Goal: Find specific page/section: Locate a particular part of the current website

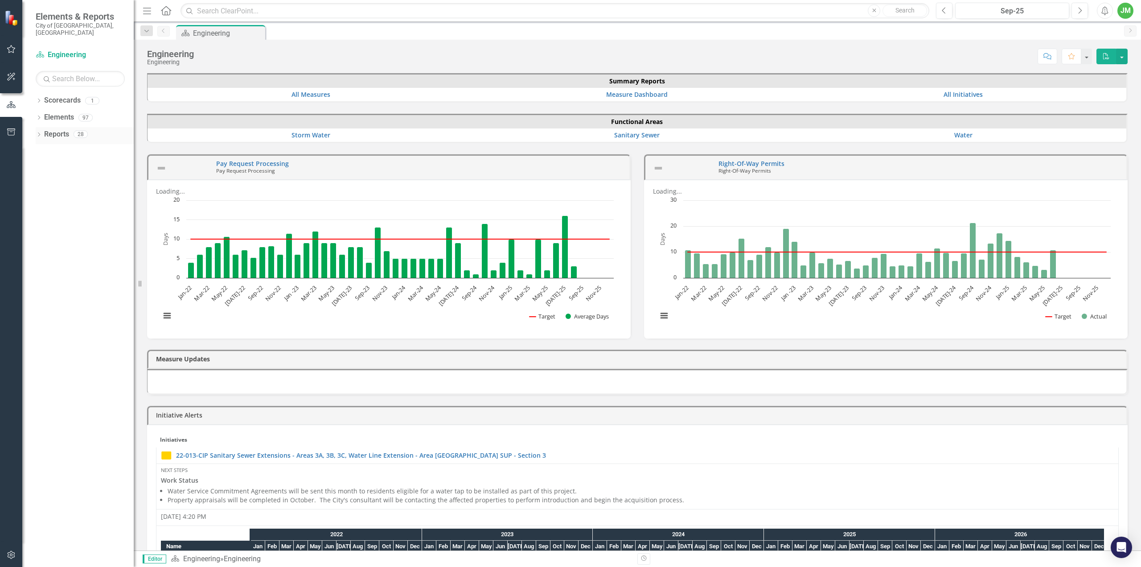
click at [39, 132] on icon at bounding box center [39, 134] width 2 height 4
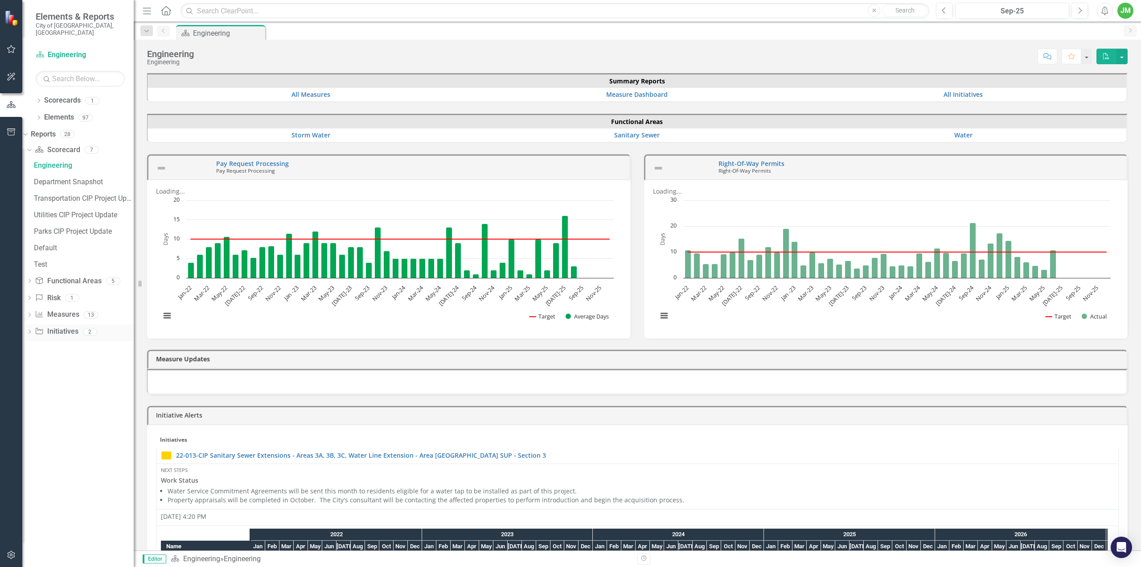
click at [33, 330] on icon "Dropdown" at bounding box center [29, 332] width 6 height 5
click at [93, 229] on div "CIP Update - All Active Initiatives" at bounding box center [84, 233] width 100 height 8
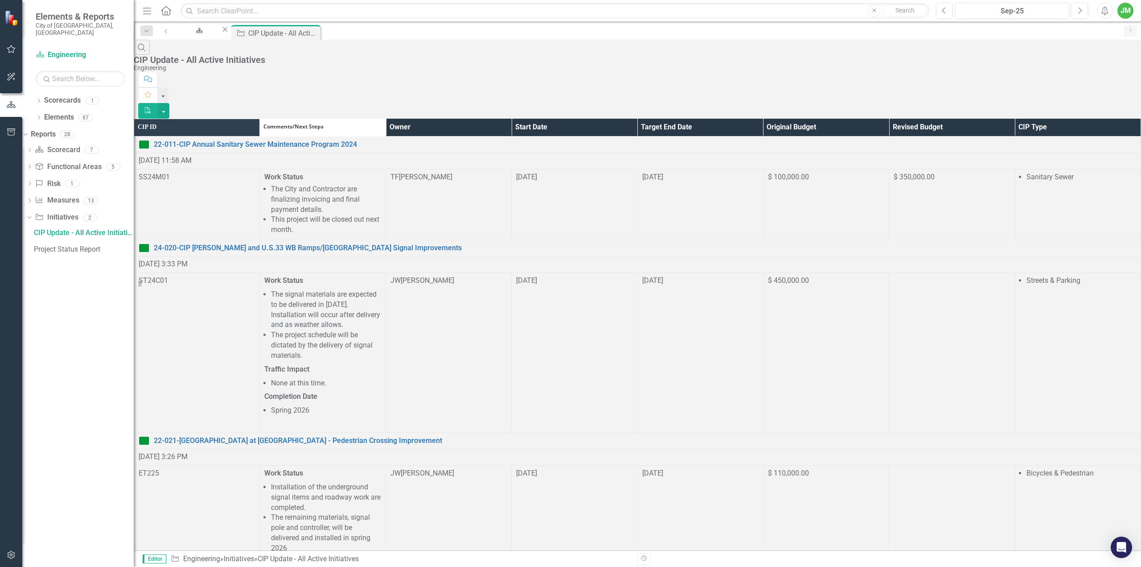
click at [509, 119] on th "Owner" at bounding box center [449, 127] width 126 height 17
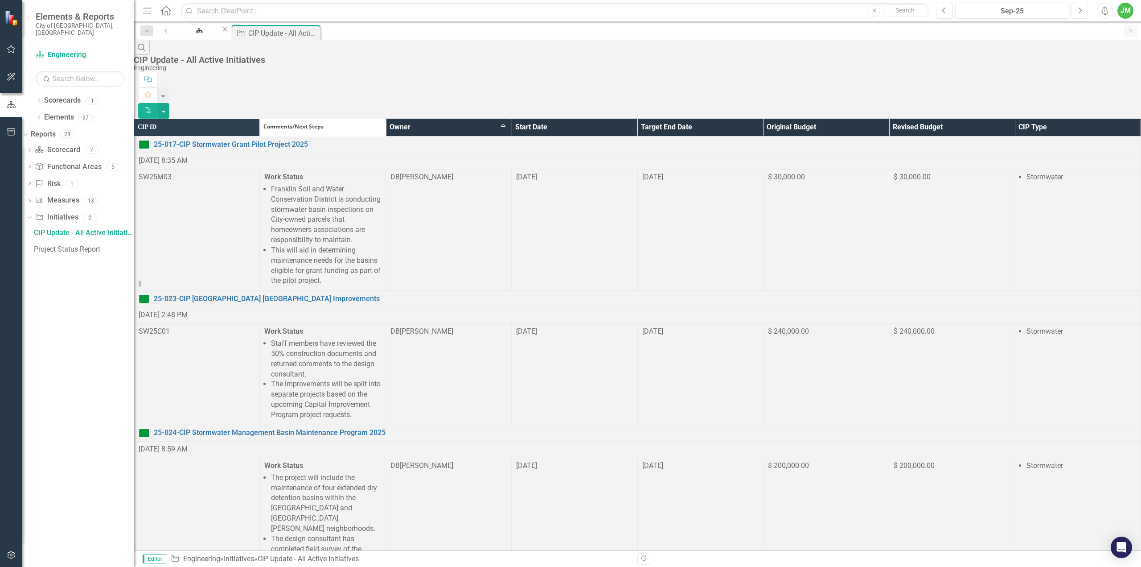
click at [1074, 12] on button "Next" at bounding box center [1080, 11] width 16 height 16
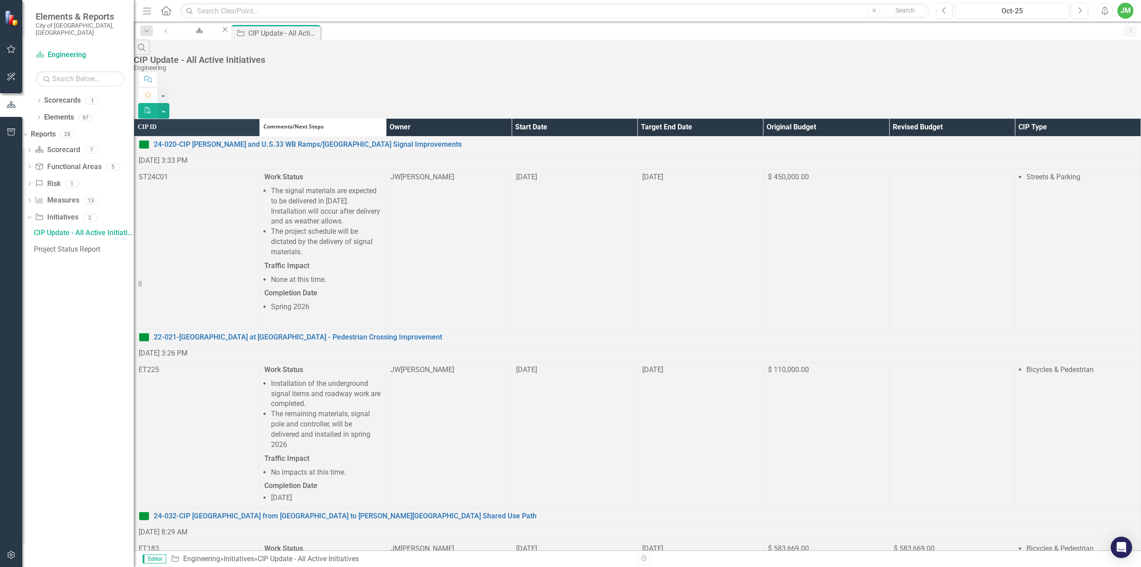
click at [511, 119] on th "Owner" at bounding box center [449, 127] width 126 height 17
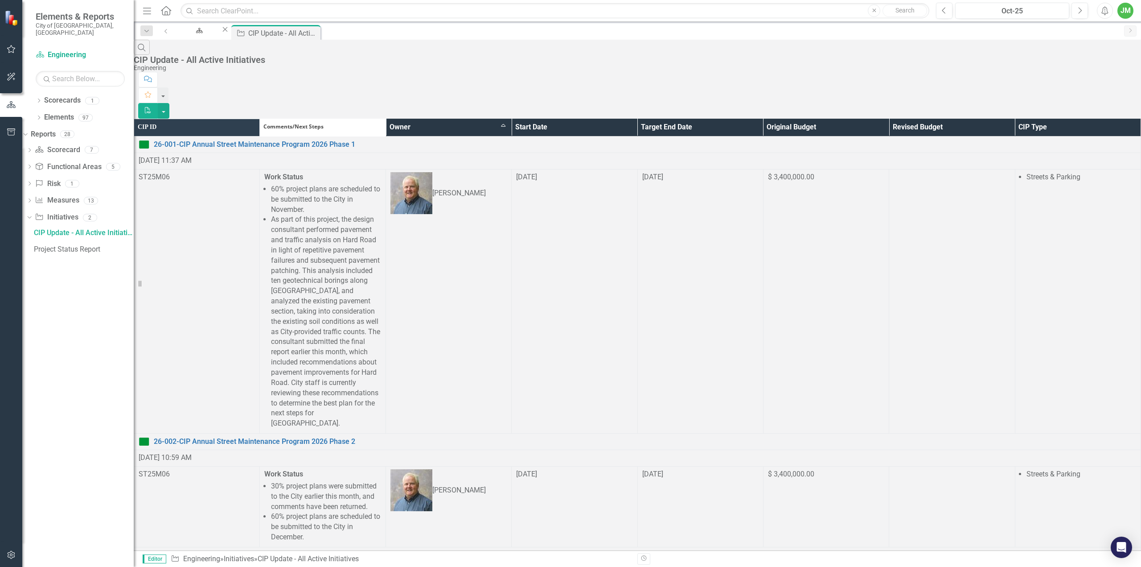
scroll to position [223, 0]
click at [511, 119] on th "Owner Sort Ascending" at bounding box center [449, 127] width 126 height 17
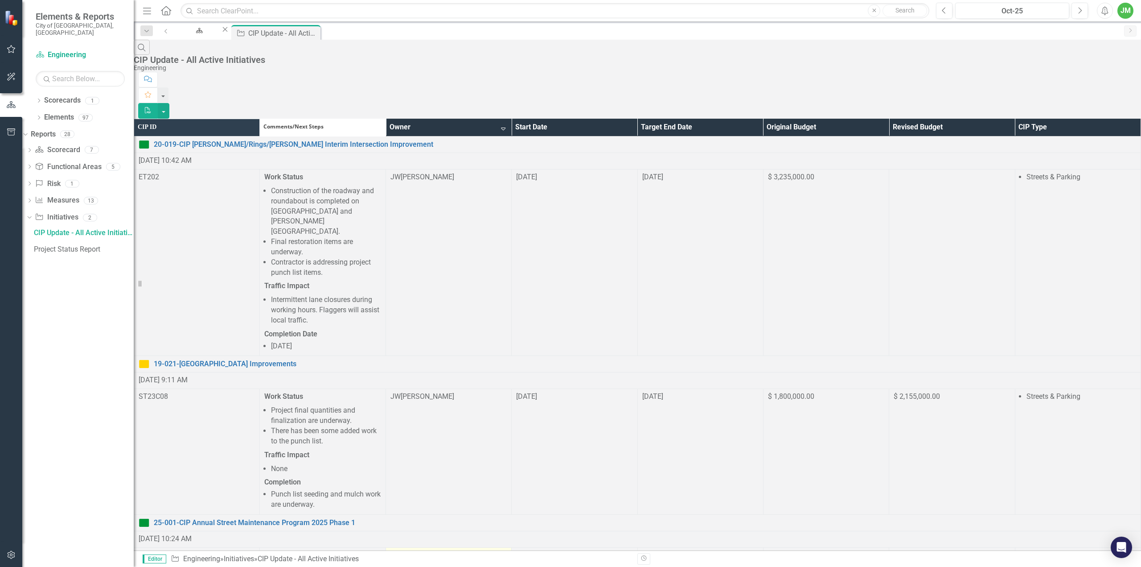
scroll to position [350, 0]
click at [511, 119] on th "Owner Sort Descending" at bounding box center [449, 127] width 126 height 17
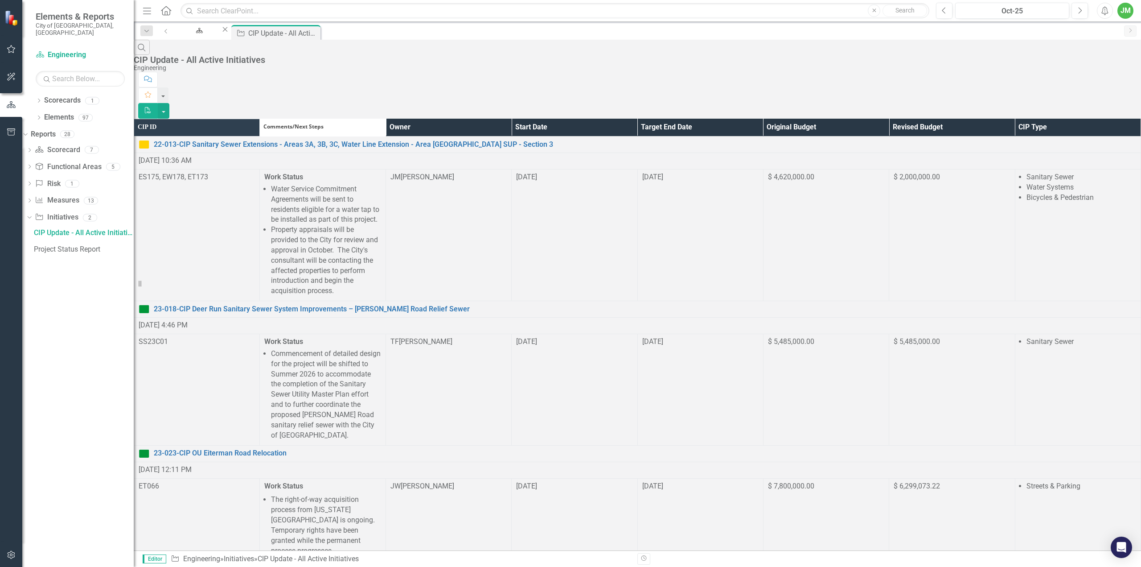
scroll to position [628, 0]
click at [511, 119] on th "Owner" at bounding box center [449, 127] width 126 height 17
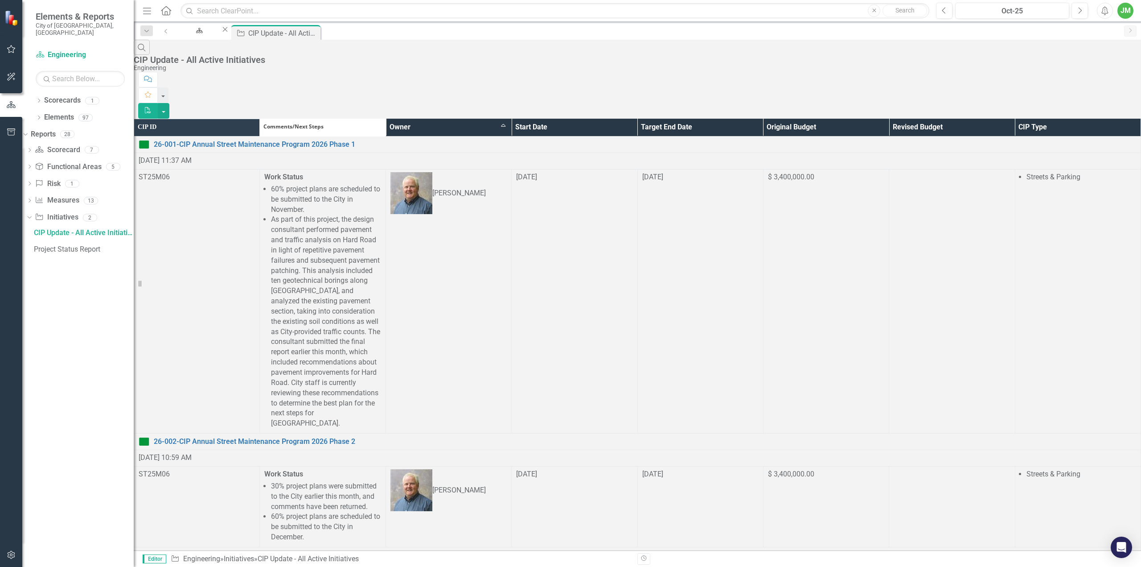
scroll to position [656, 0]
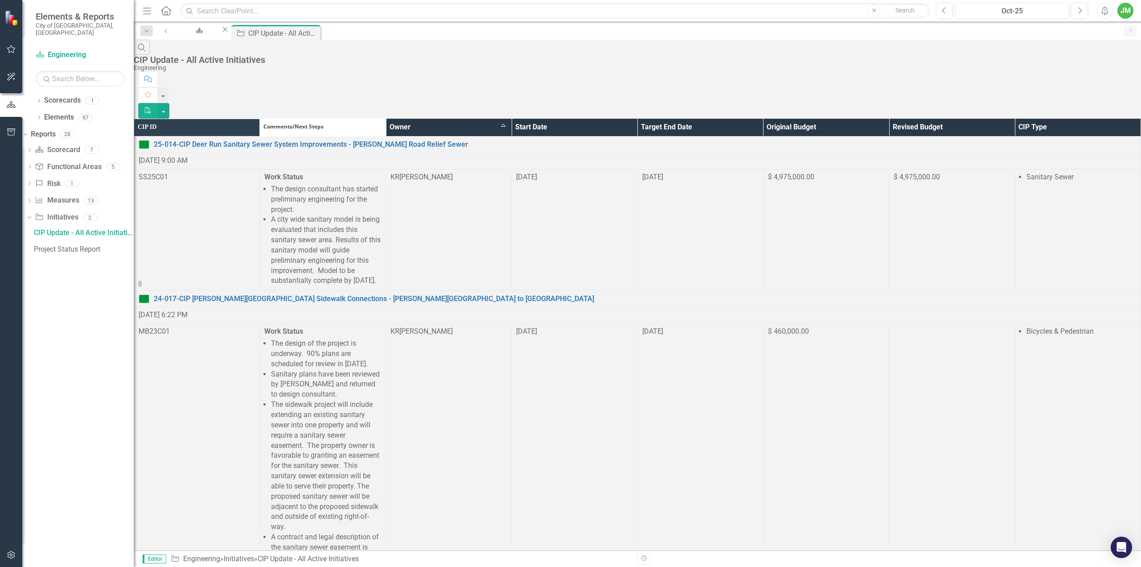
scroll to position [89, 0]
